Goal: Complete application form

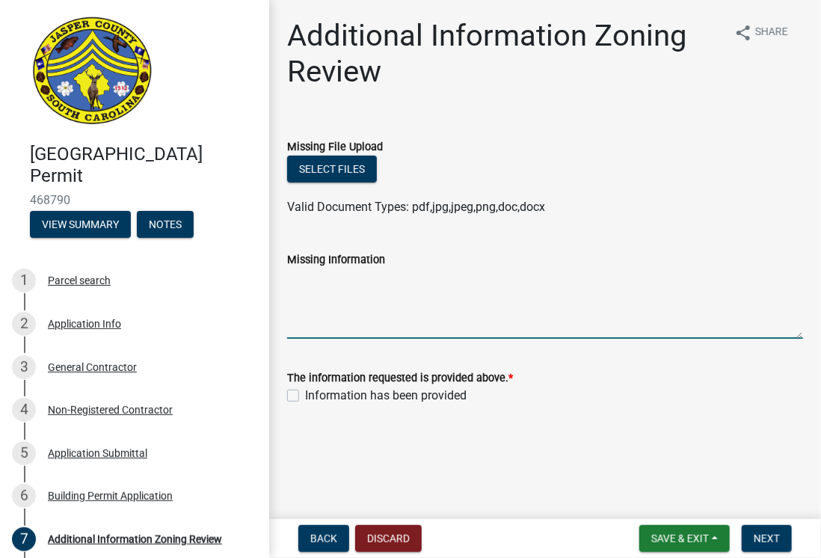
click at [375, 273] on textarea "Missing Information" at bounding box center [545, 304] width 516 height 70
type textarea "There will be no living area in the equipment building."
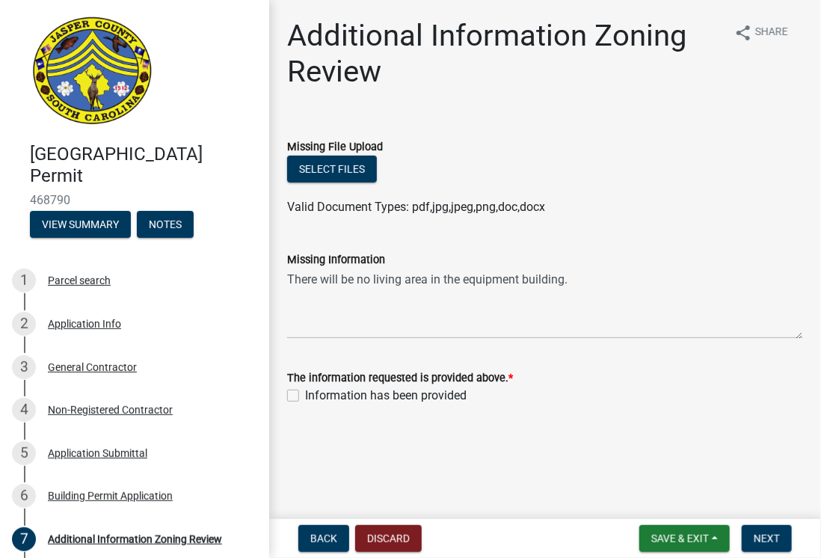
click at [305, 396] on label "Information has been provided" at bounding box center [386, 396] width 162 height 18
click at [305, 396] on input "Information has been provided" at bounding box center [310, 392] width 10 height 10
checkbox input "true"
click at [696, 536] on span "Save & Exit" at bounding box center [681, 539] width 58 height 12
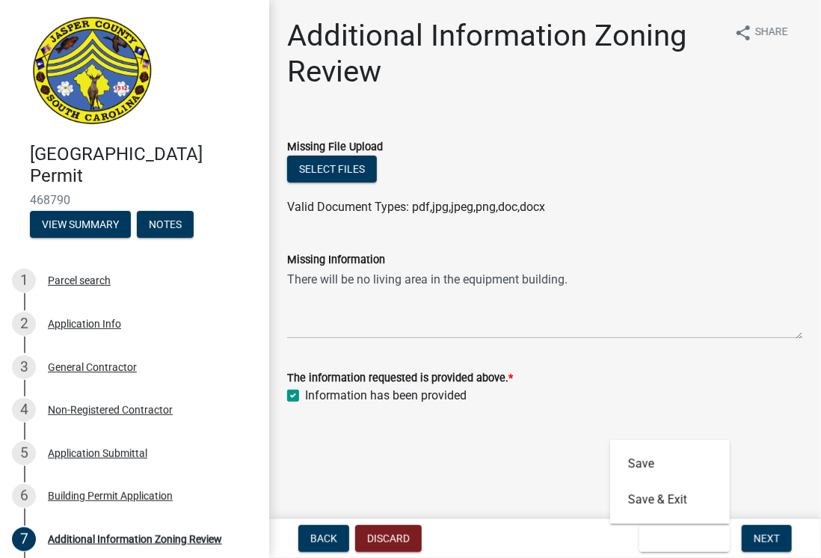
click at [551, 474] on main "Additional Information Zoning Review share Share Missing File Upload Select fil…" at bounding box center [545, 256] width 552 height 513
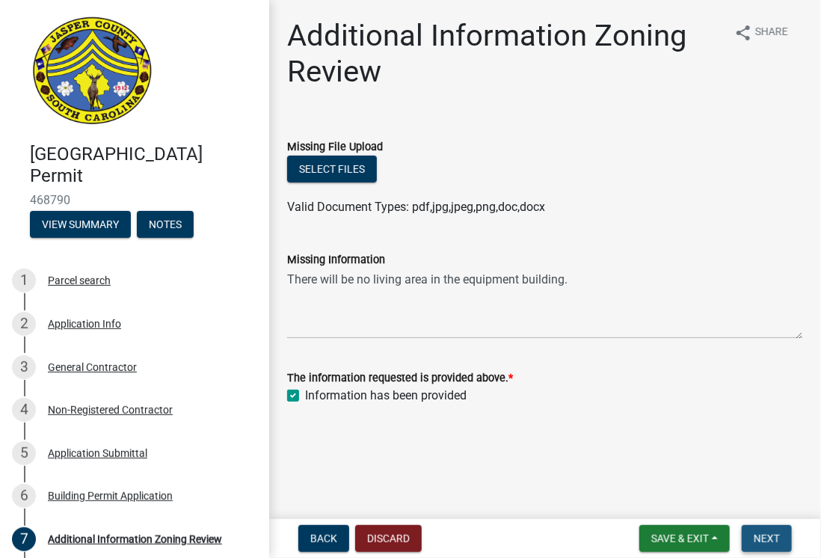
click at [775, 536] on span "Next" at bounding box center [767, 539] width 26 height 12
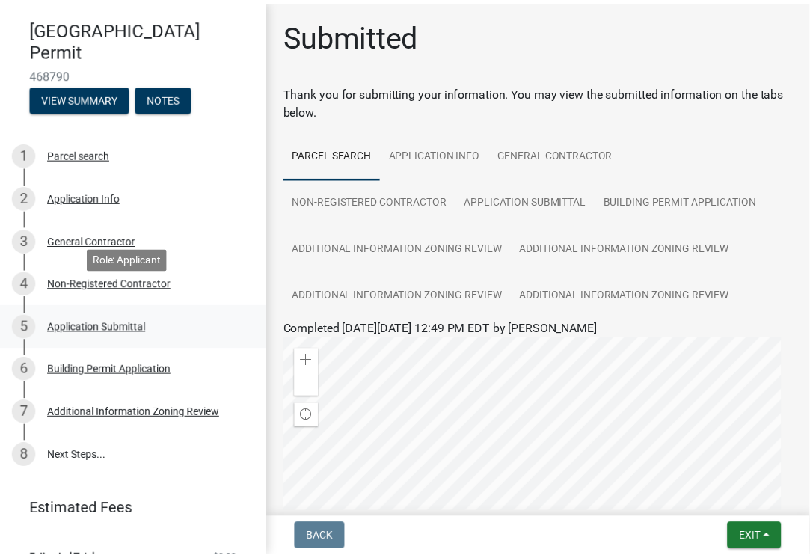
scroll to position [151, 0]
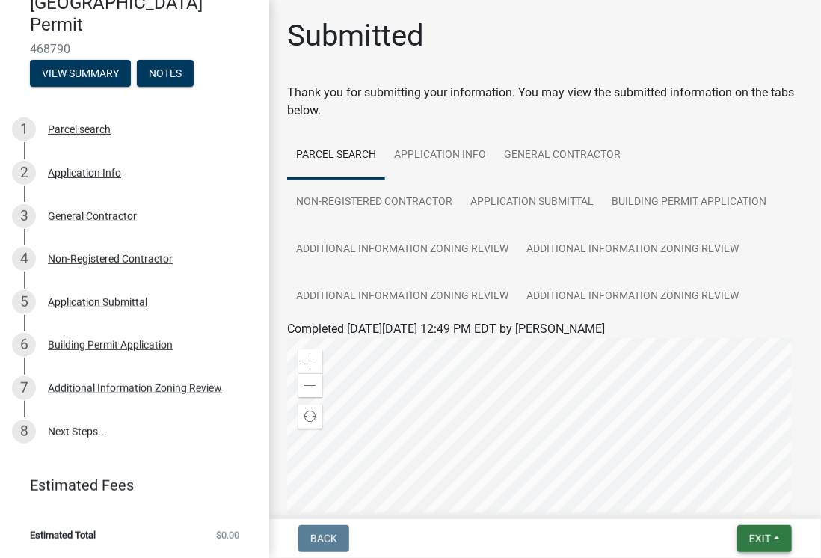
click at [756, 536] on span "Exit" at bounding box center [761, 539] width 22 height 12
click at [721, 499] on button "Save & Exit" at bounding box center [733, 500] width 120 height 36
